Goal: Transaction & Acquisition: Purchase product/service

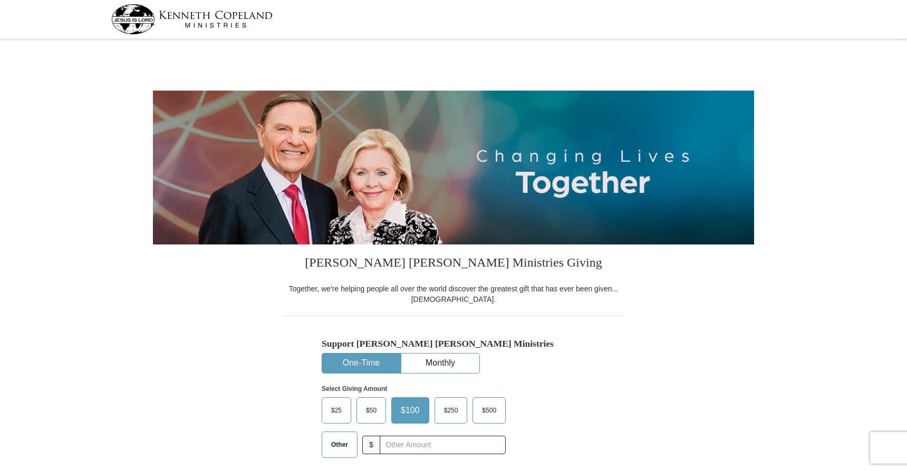
select select "[GEOGRAPHIC_DATA]"
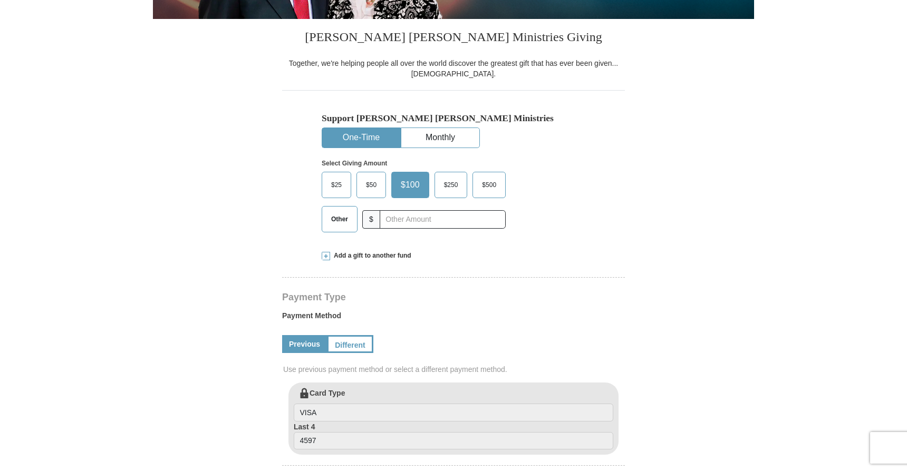
scroll to position [257, 0]
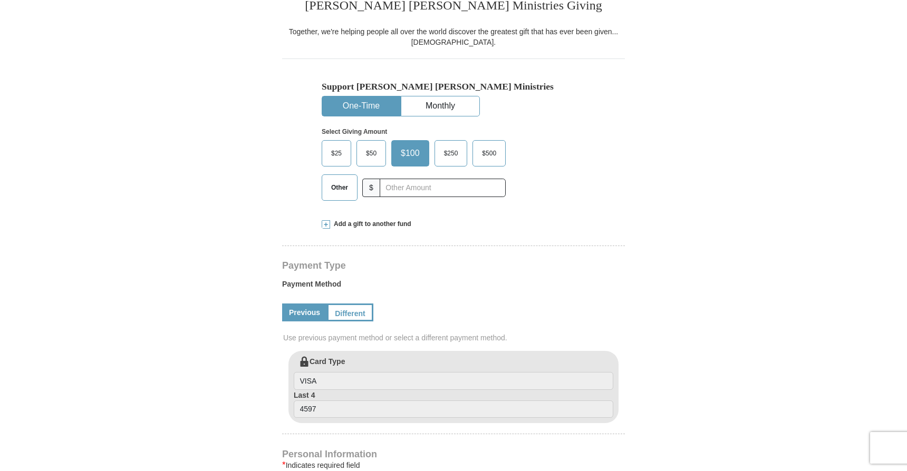
click at [337, 189] on span "Other" at bounding box center [339, 188] width 27 height 16
click at [0, 0] on input "Other" at bounding box center [0, 0] width 0 height 0
type input "50"
click at [356, 227] on span "Add a gift to another fund" at bounding box center [370, 223] width 81 height 9
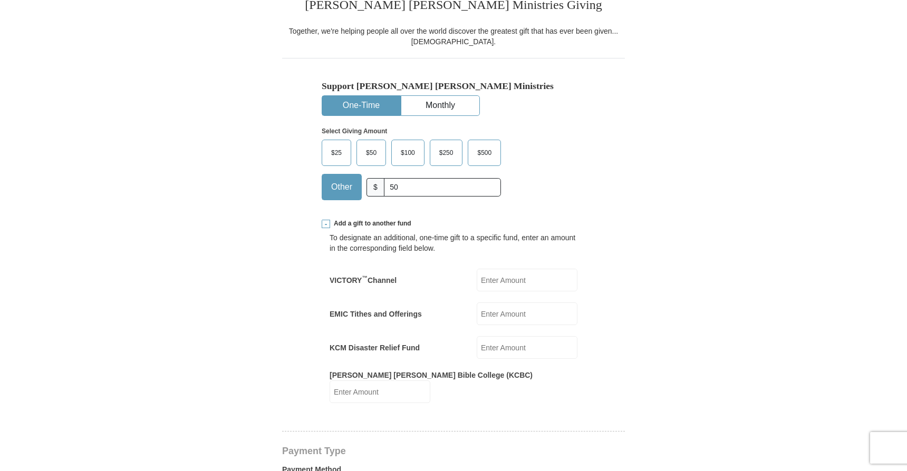
scroll to position [0, 0]
click at [527, 304] on input "EMIC Tithes and Offerings" at bounding box center [527, 314] width 101 height 23
paste input "2705"
type input "2705"
click at [644, 307] on form "Kenneth Copeland Ministries Giving Together, we're helping people all over the …" at bounding box center [453, 453] width 601 height 1339
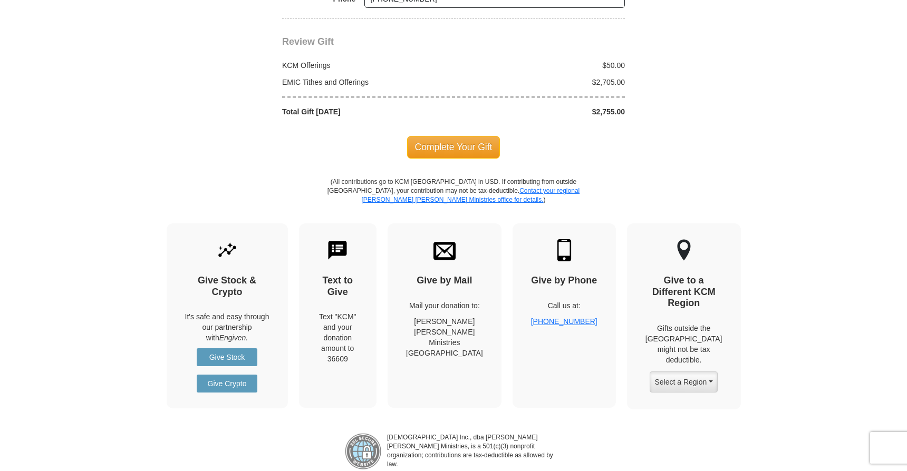
scroll to position [1120, 0]
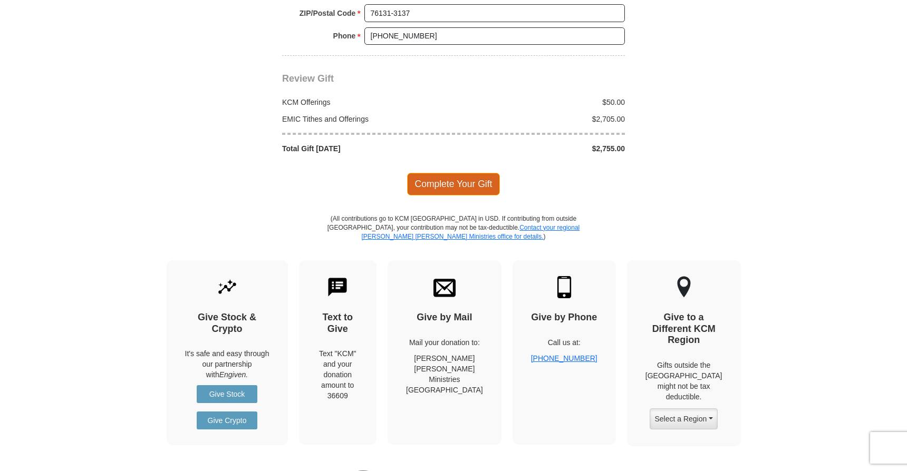
click at [480, 173] on span "Complete Your Gift" at bounding box center [453, 184] width 93 height 22
